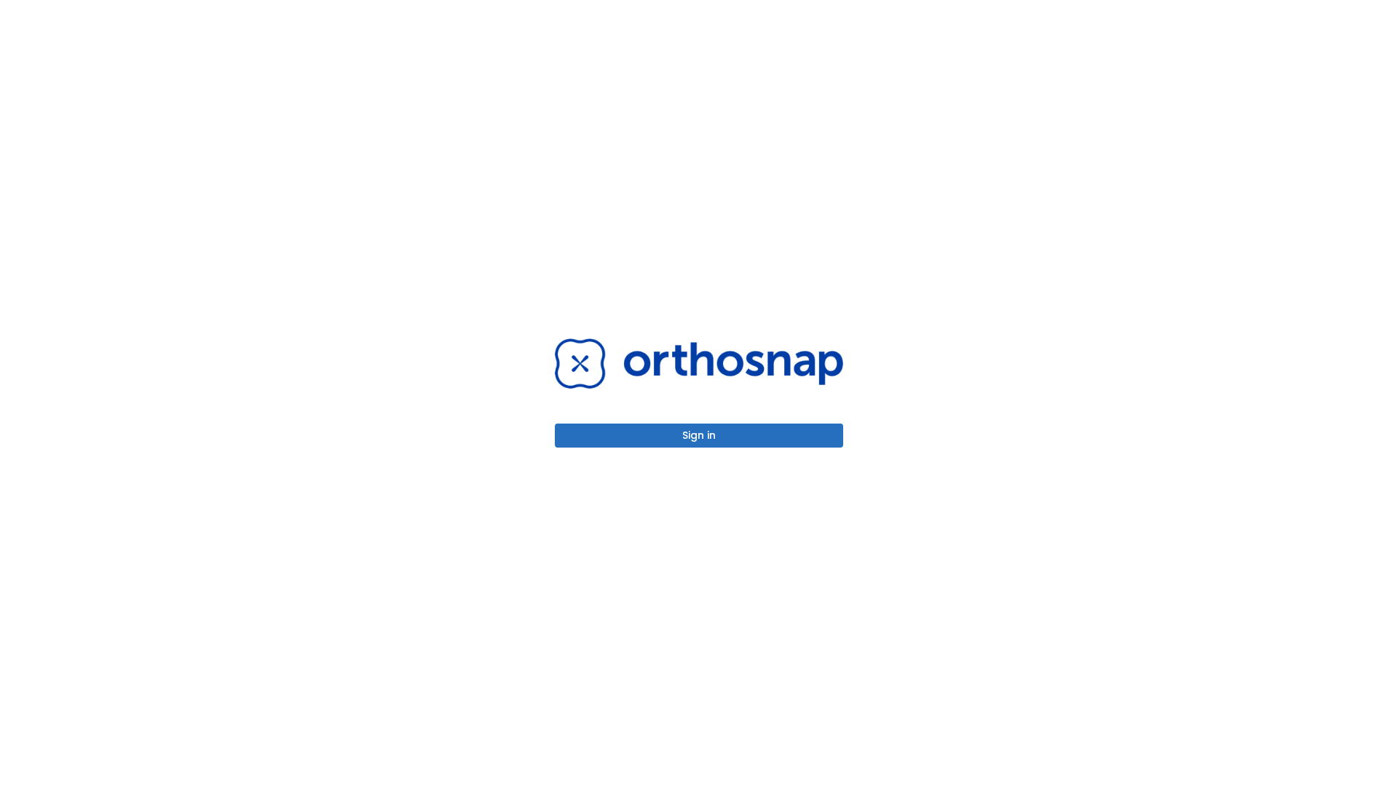
click at [699, 435] on button "Sign in" at bounding box center [699, 436] width 288 height 24
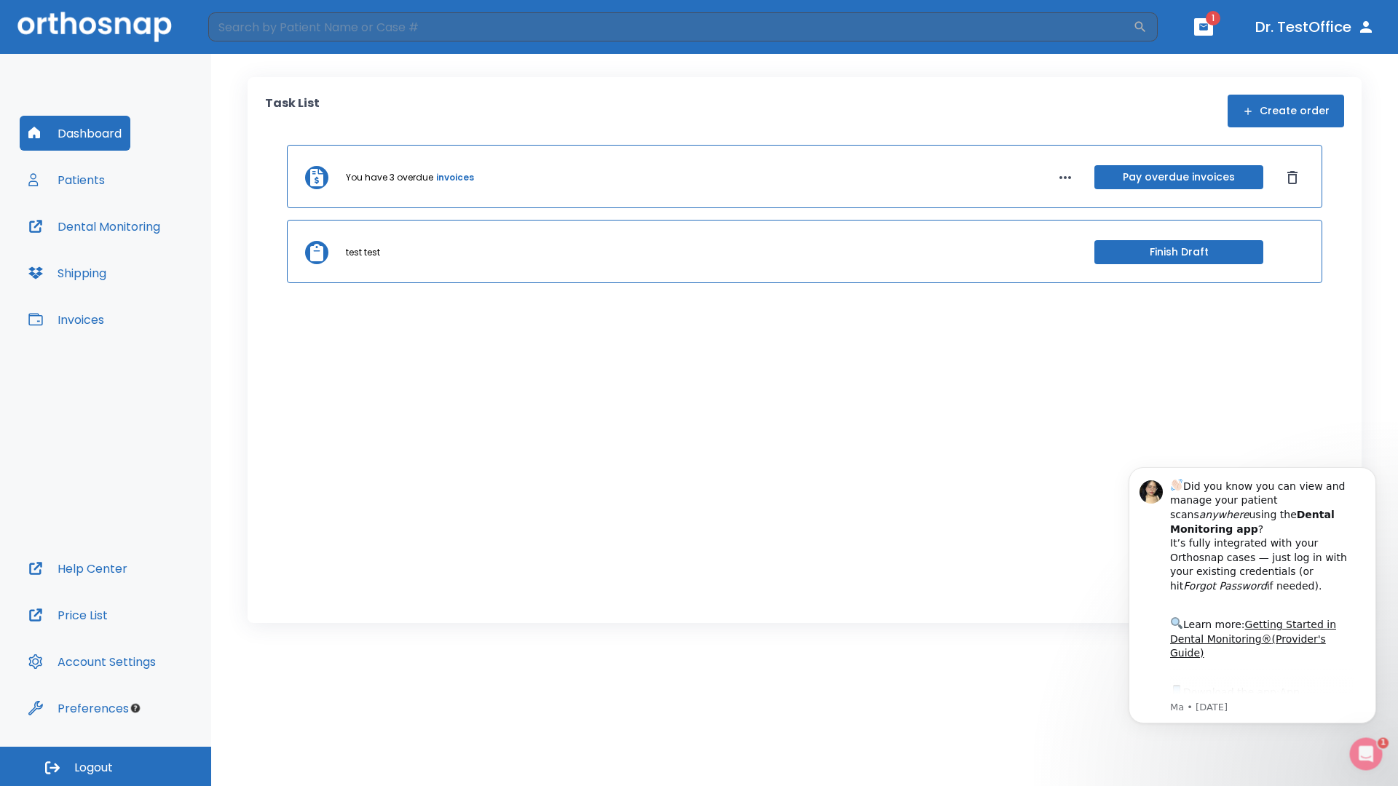
click at [106, 766] on span "Logout" at bounding box center [93, 768] width 39 height 16
